Goal: Task Accomplishment & Management: Use online tool/utility

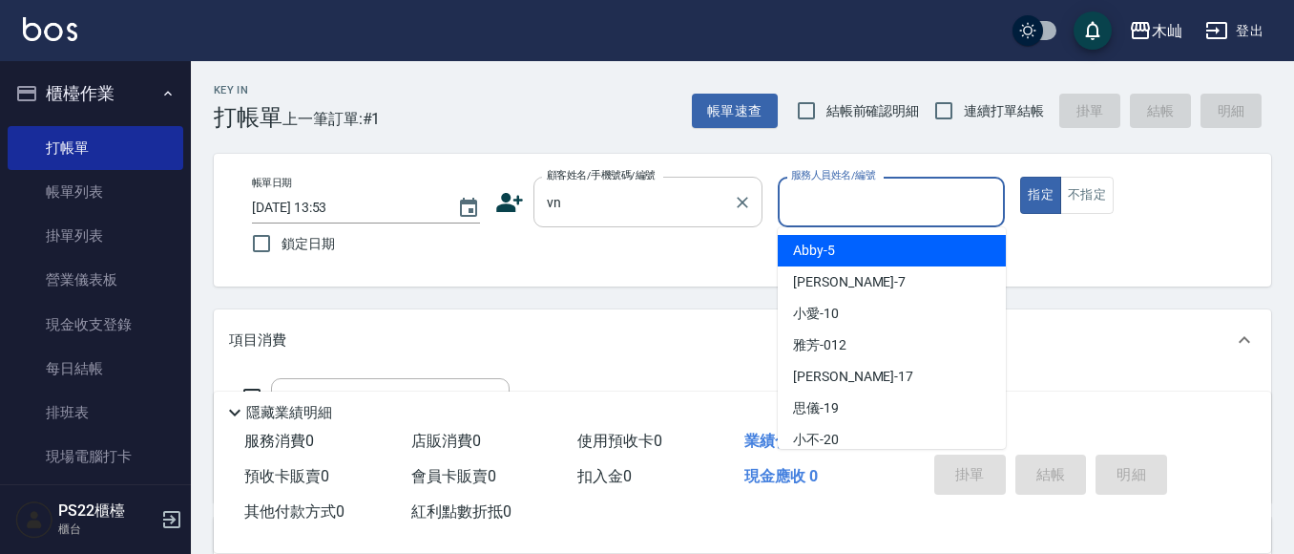
click at [651, 206] on input "vn" at bounding box center [633, 201] width 183 height 33
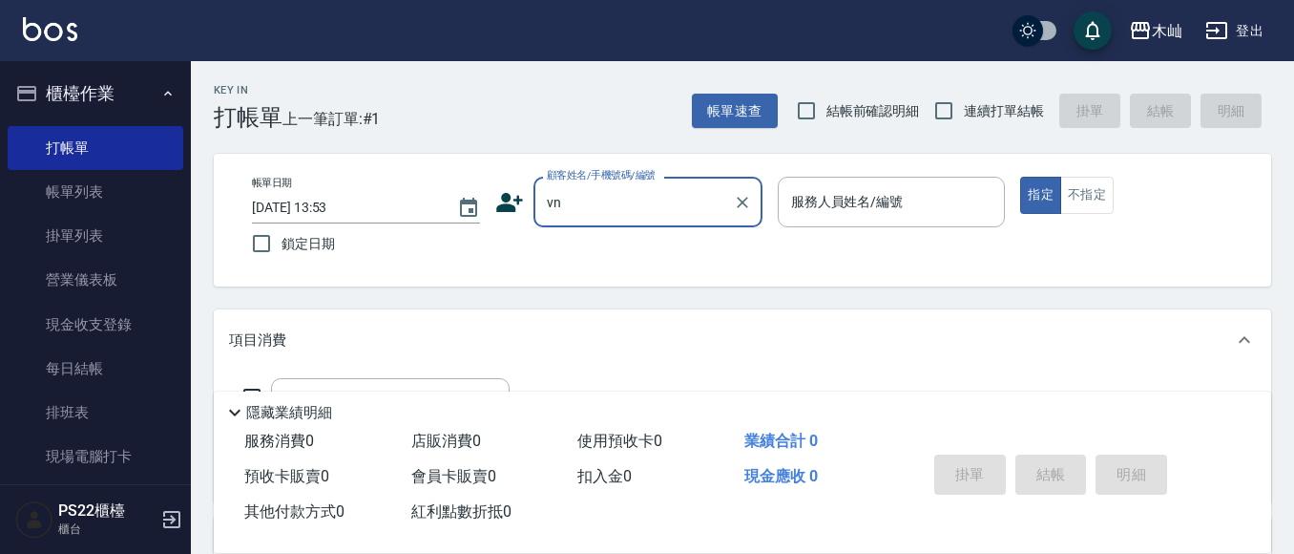
type input "v"
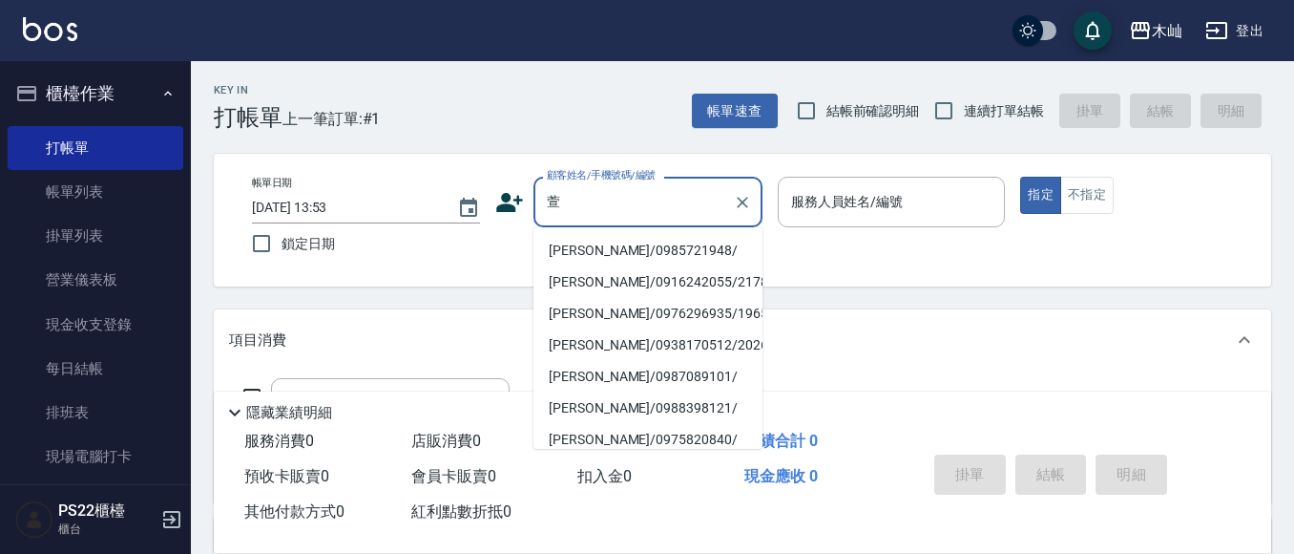
click at [691, 251] on li "[PERSON_NAME]/0985721948/" at bounding box center [648, 251] width 229 height 32
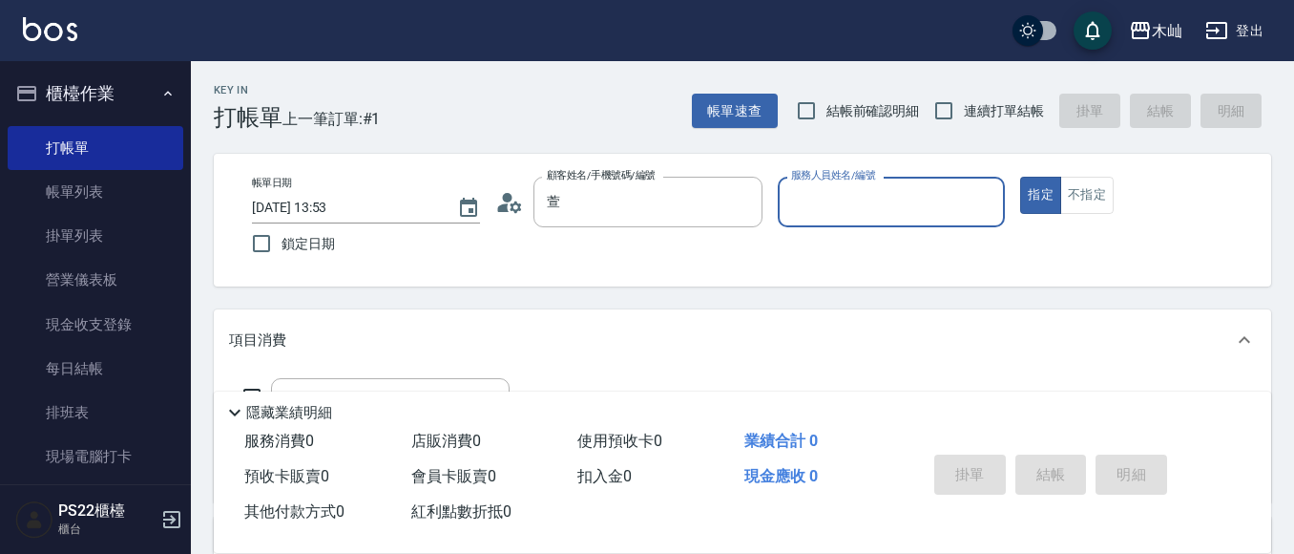
type input "[PERSON_NAME]/0985721948/"
type input "小愛-10"
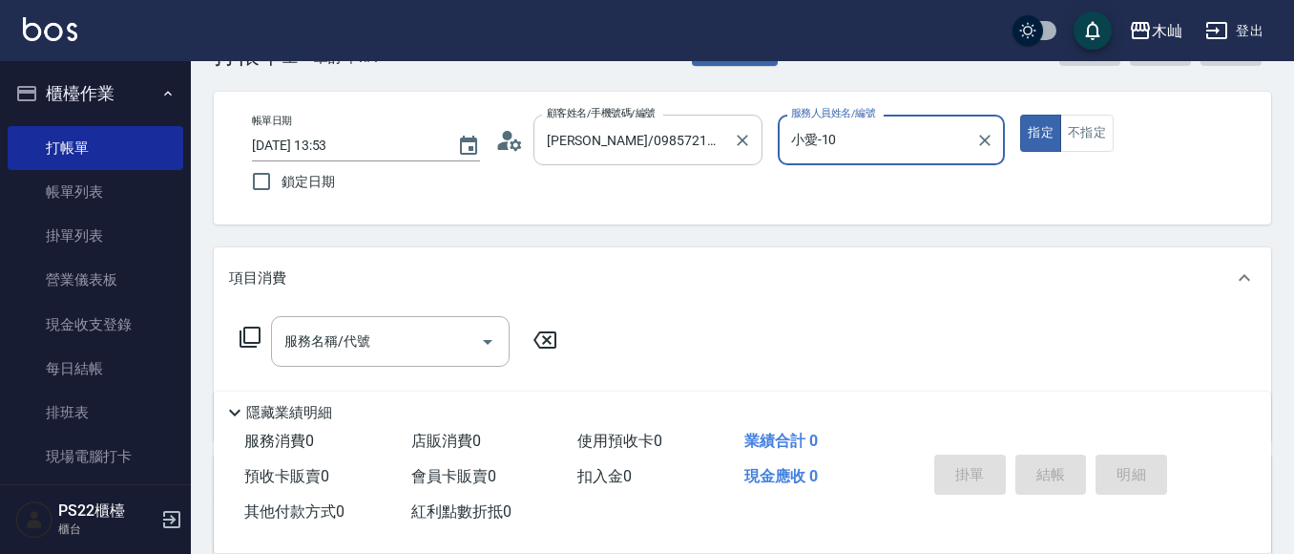
scroll to position [95, 0]
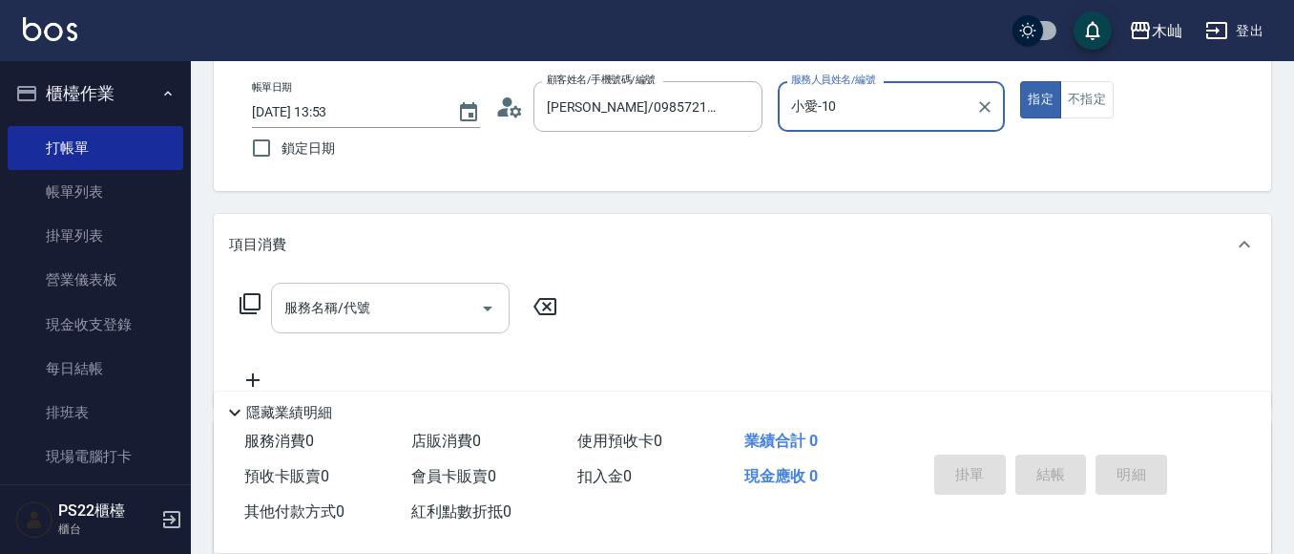
click at [368, 307] on div "服務名稱/代號 服務名稱/代號" at bounding box center [390, 308] width 239 height 51
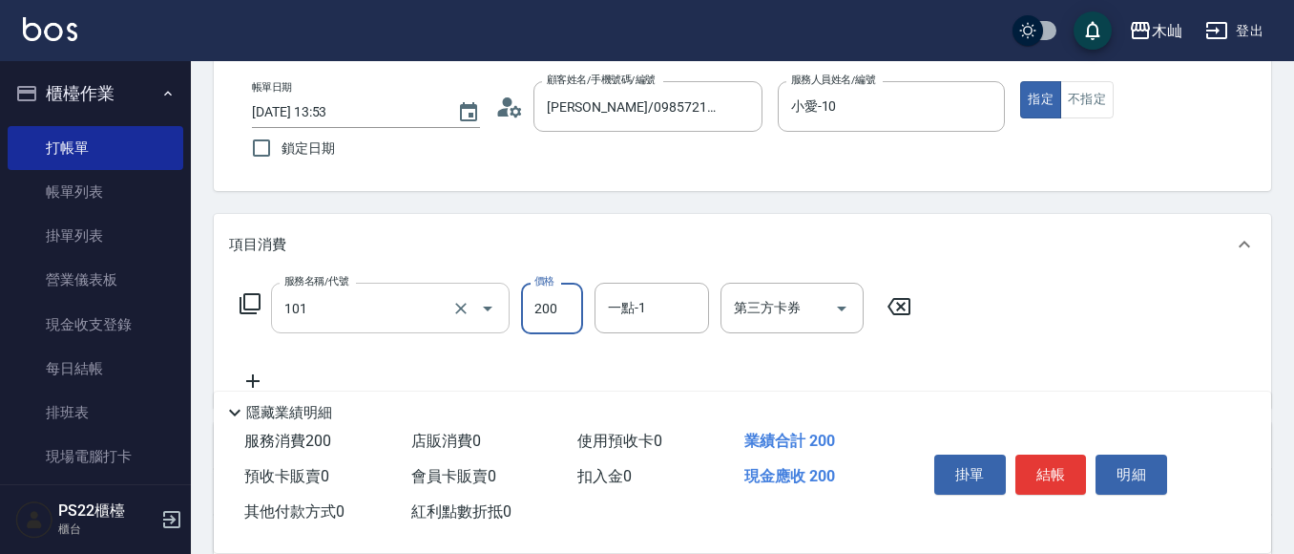
type input "洗髮(101)"
type input "300"
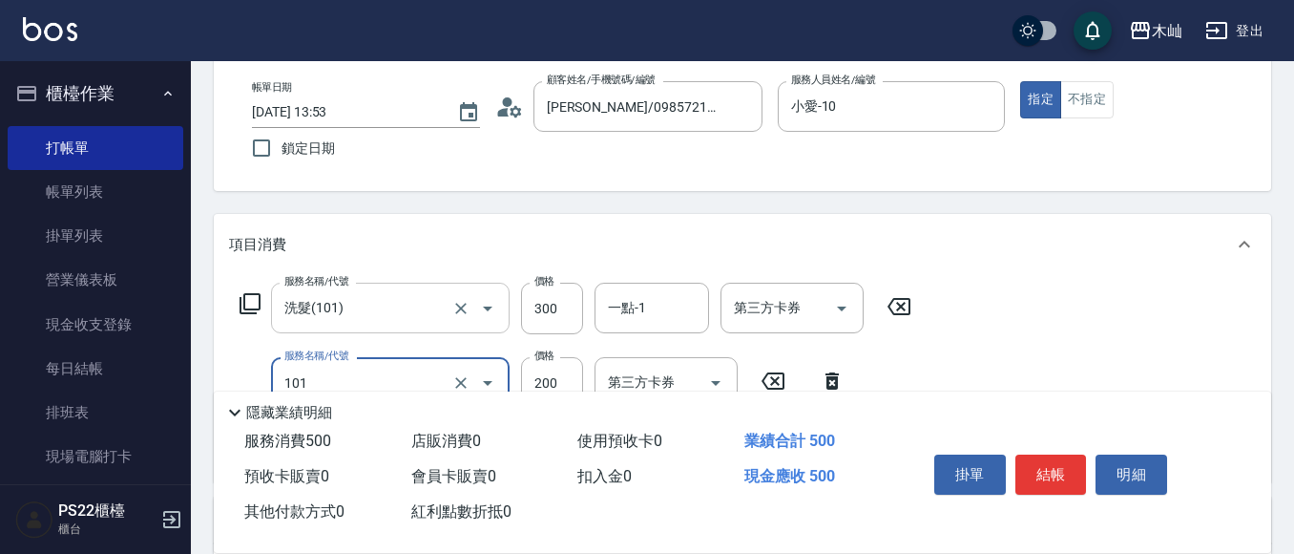
type input "洗髮(101)"
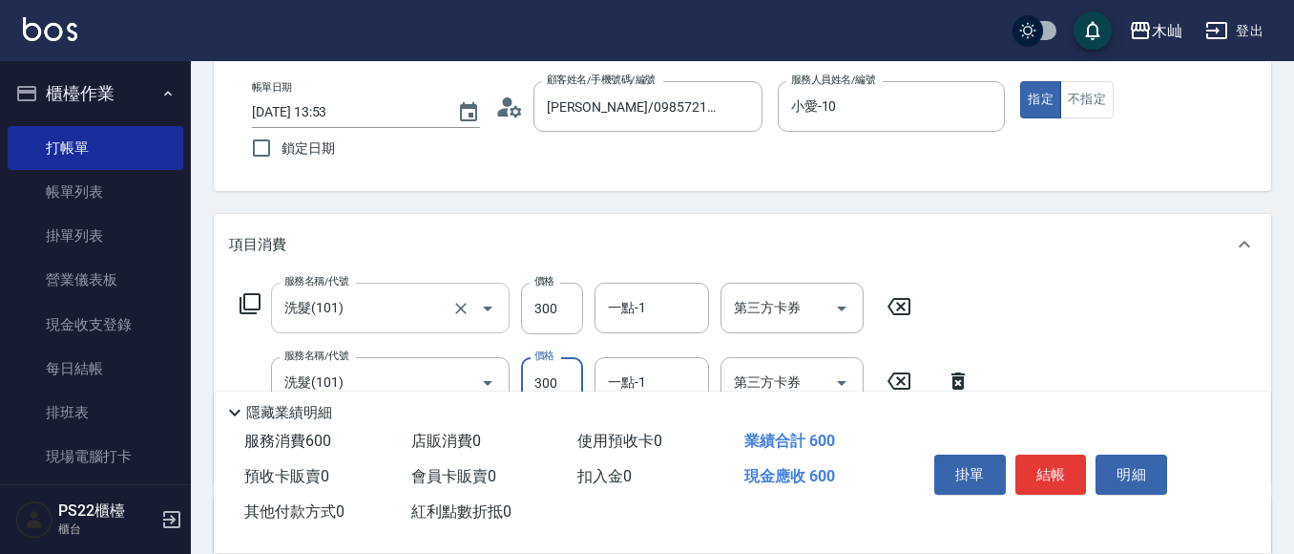
type input "300"
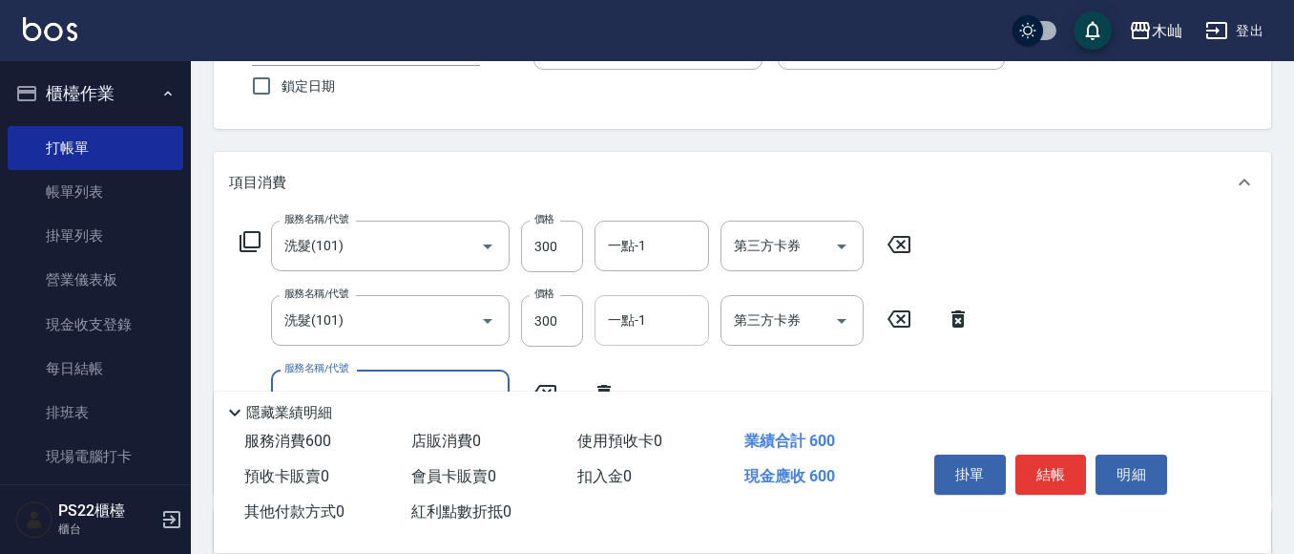
scroll to position [191, 0]
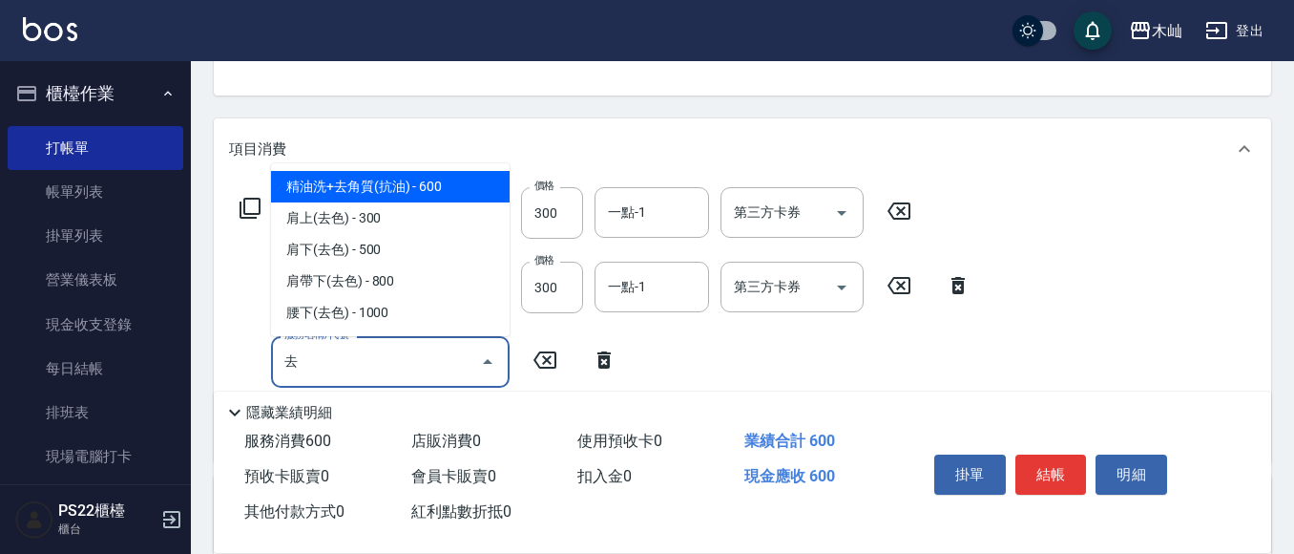
click at [361, 196] on span "精油洗+去角質(抗油) - 600" at bounding box center [390, 187] width 239 height 32
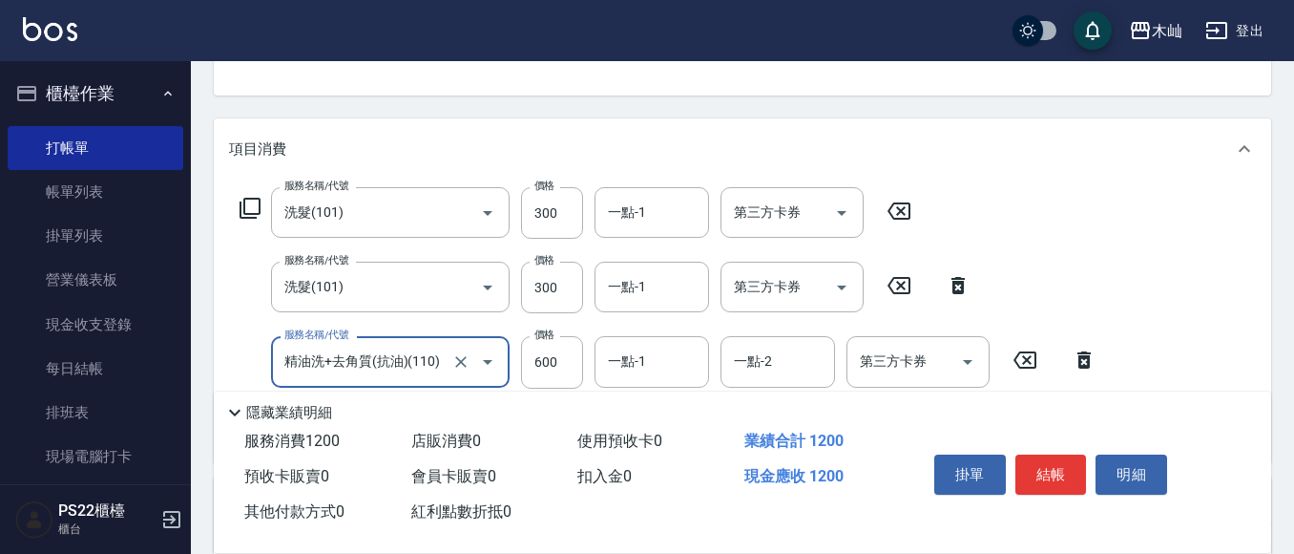
type input "精油洗+去角質(抗油)(110)"
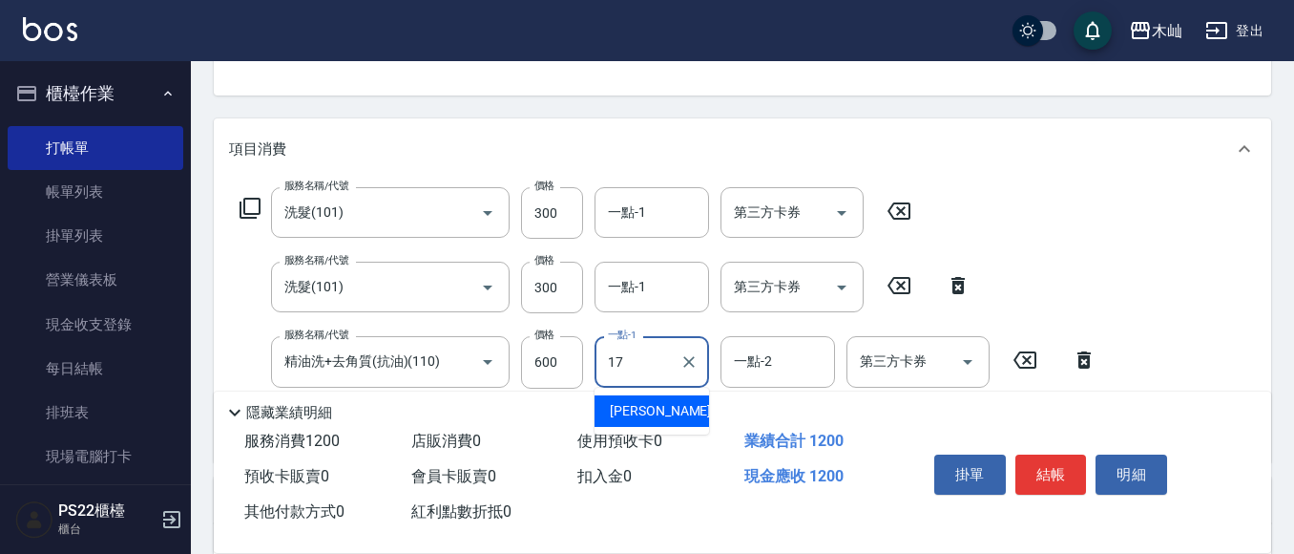
type input "[PERSON_NAME]-17"
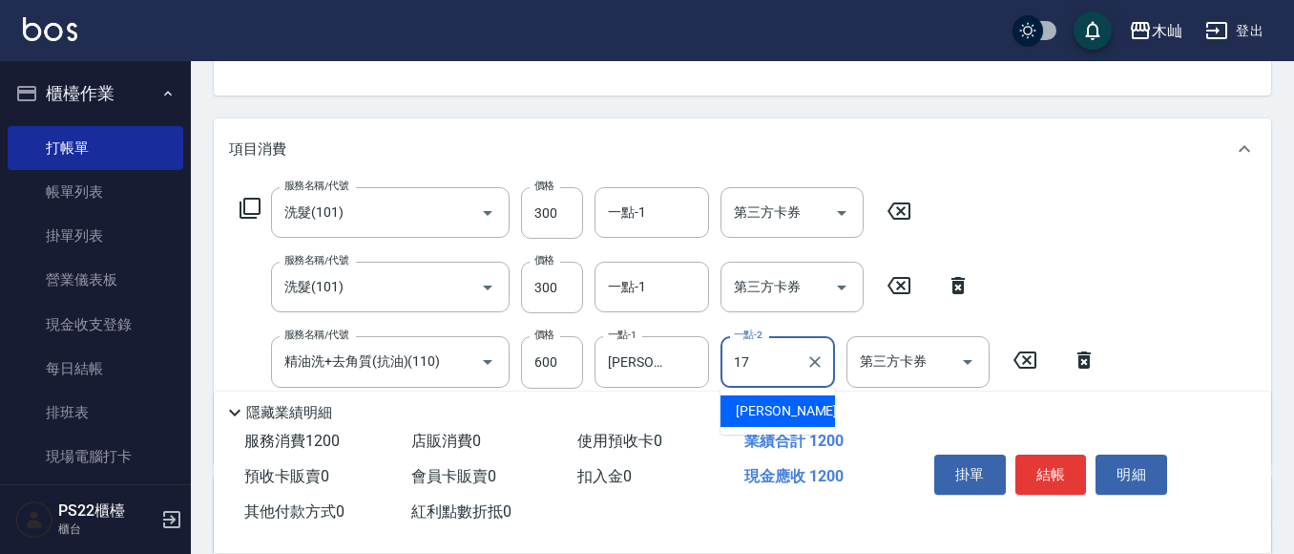
type input "[PERSON_NAME]-17"
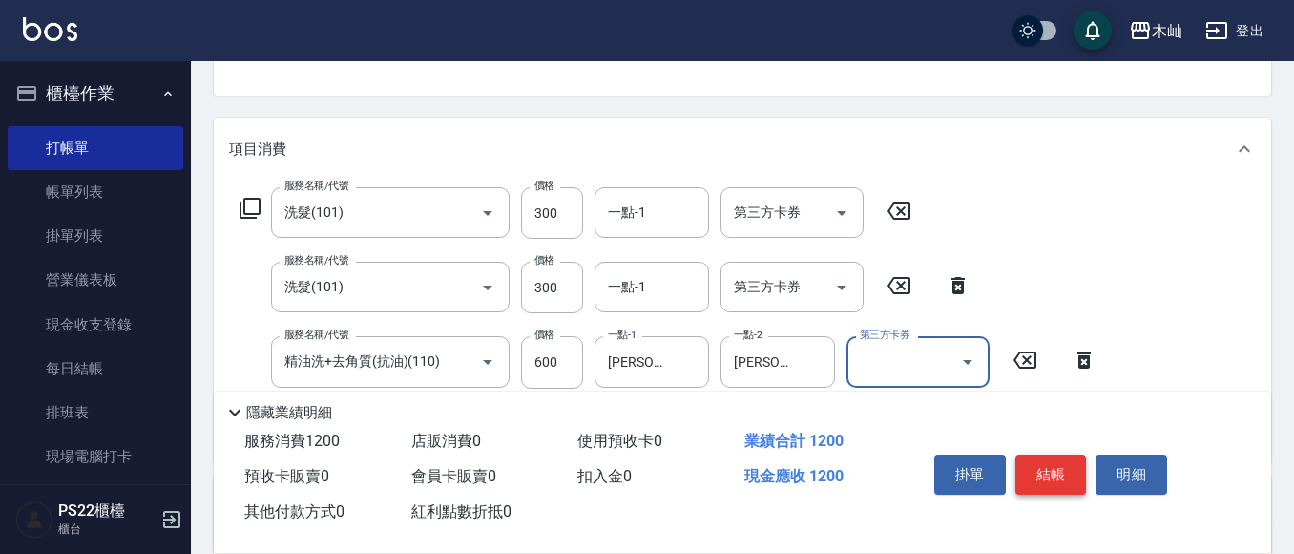
click at [1055, 459] on button "結帳" at bounding box center [1052, 474] width 72 height 40
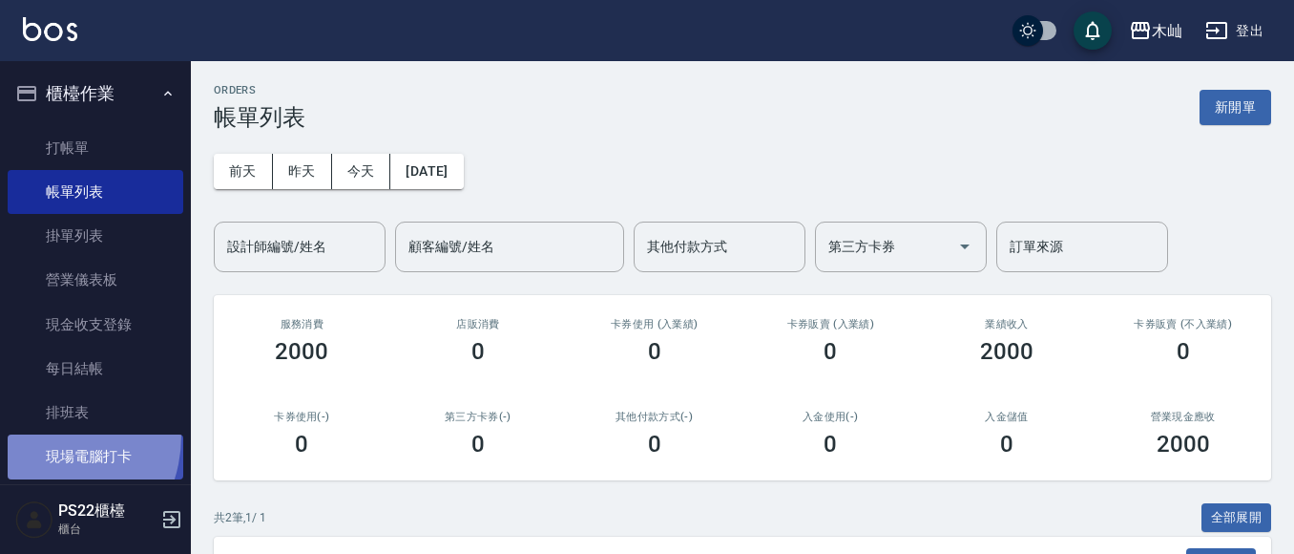
click at [36, 434] on link "現場電腦打卡" at bounding box center [96, 456] width 176 height 44
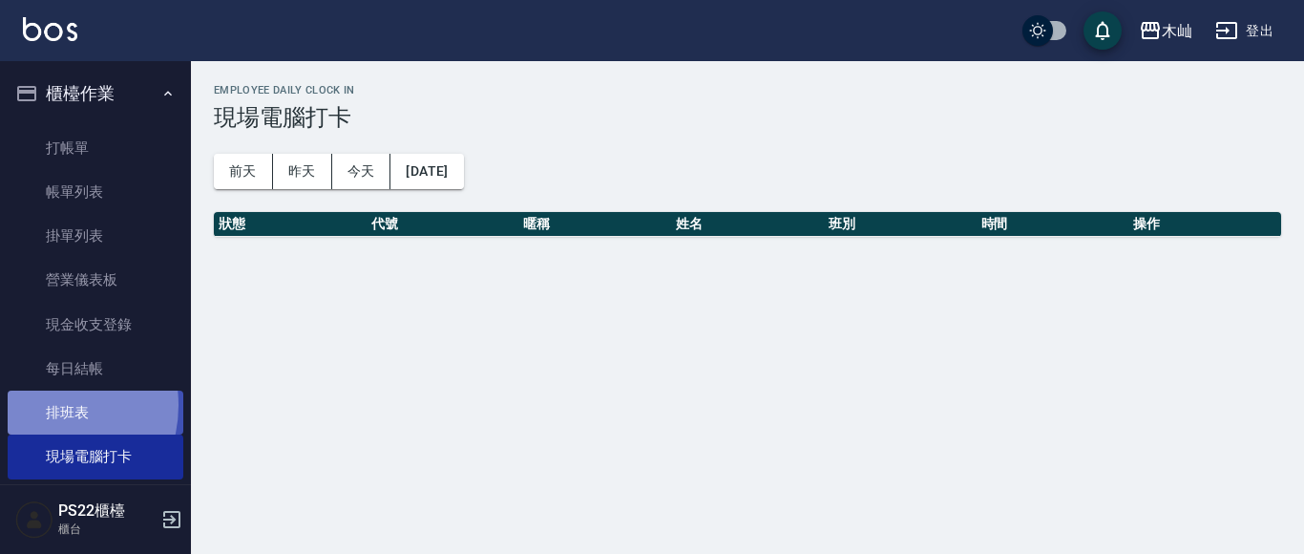
click at [41, 405] on link "排班表" at bounding box center [96, 412] width 176 height 44
